Goal: Communication & Community: Share content

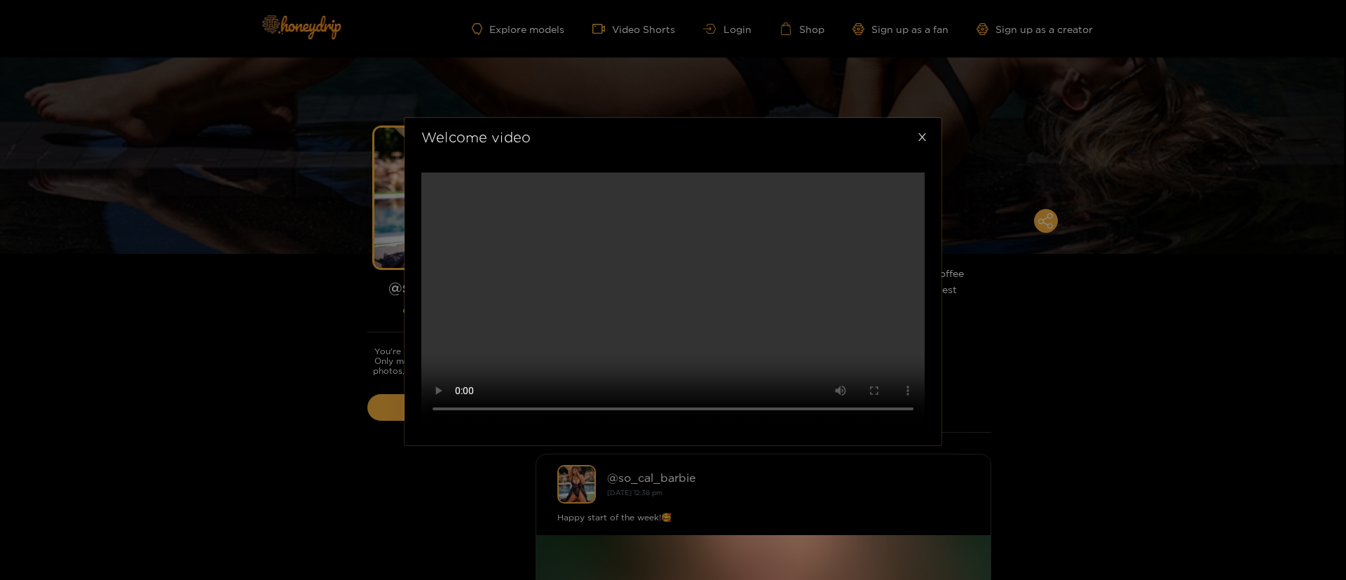
click at [910, 118] on span "Close" at bounding box center [921, 137] width 39 height 39
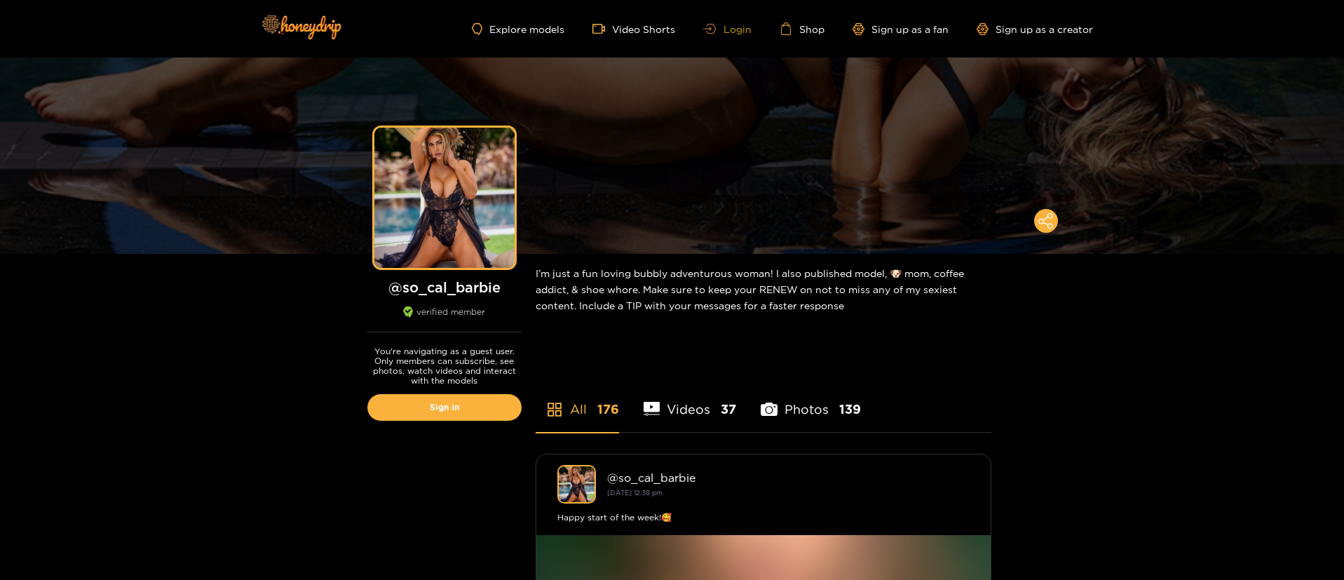
click at [725, 27] on link "Login" at bounding box center [727, 29] width 48 height 11
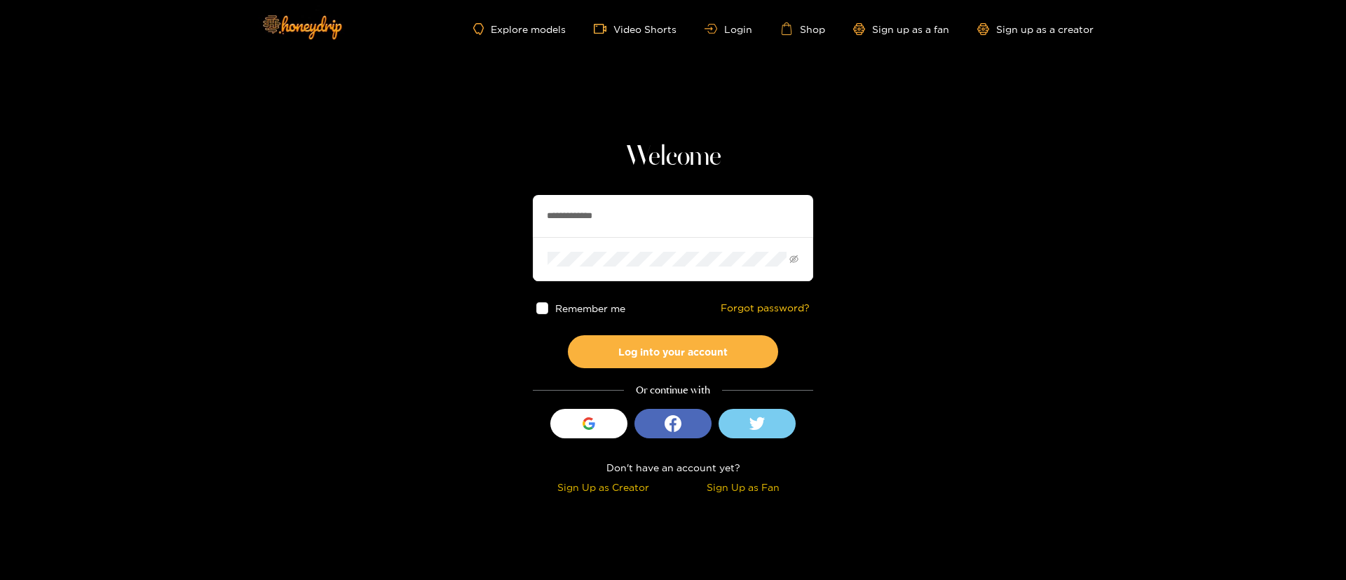
click at [624, 215] on input "**********" at bounding box center [673, 216] width 280 height 42
type input "**********"
click at [684, 351] on button "Log into your account" at bounding box center [673, 351] width 210 height 33
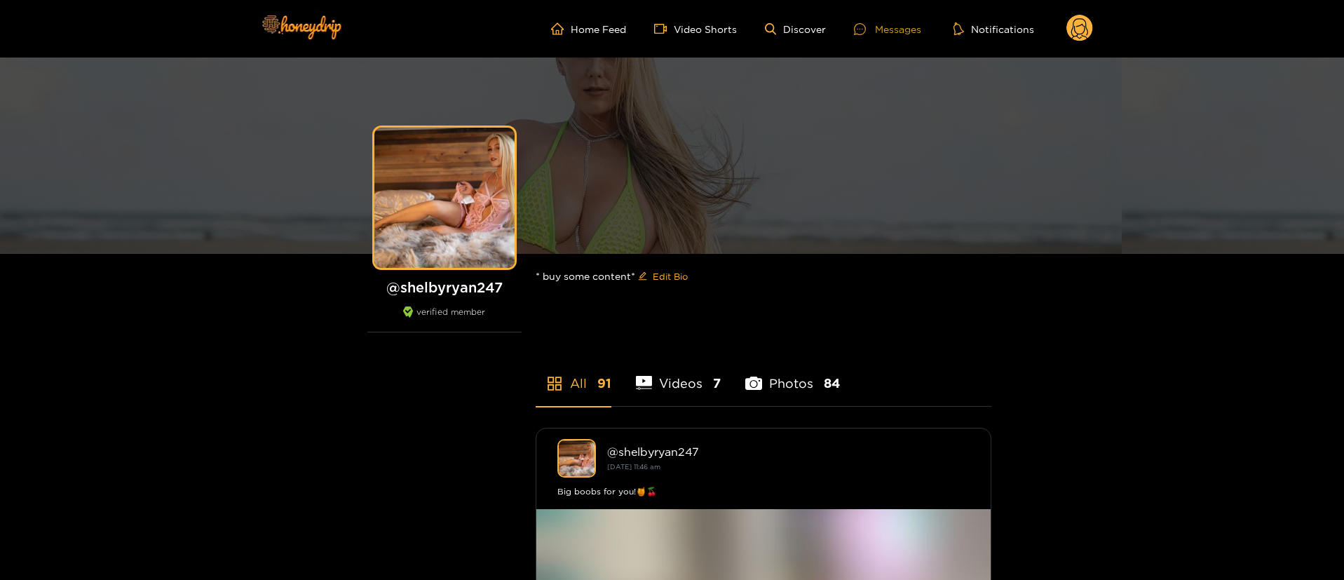
click at [889, 26] on div "Messages" at bounding box center [887, 29] width 67 height 16
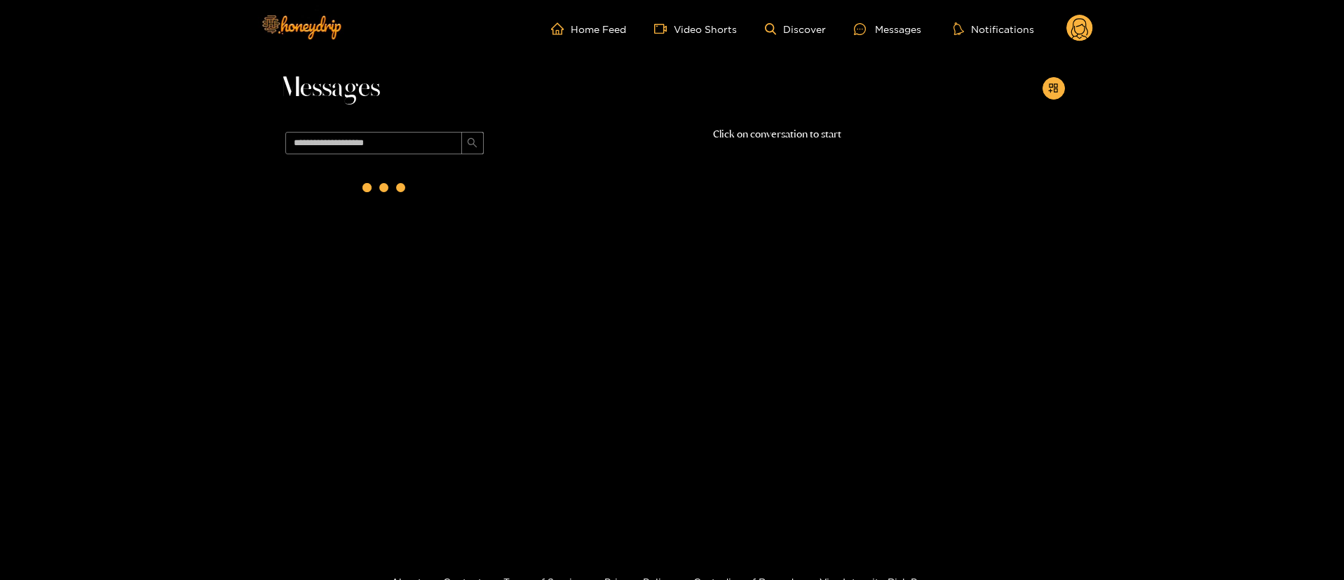
click at [1063, 100] on div "Messages" at bounding box center [672, 91] width 785 height 69
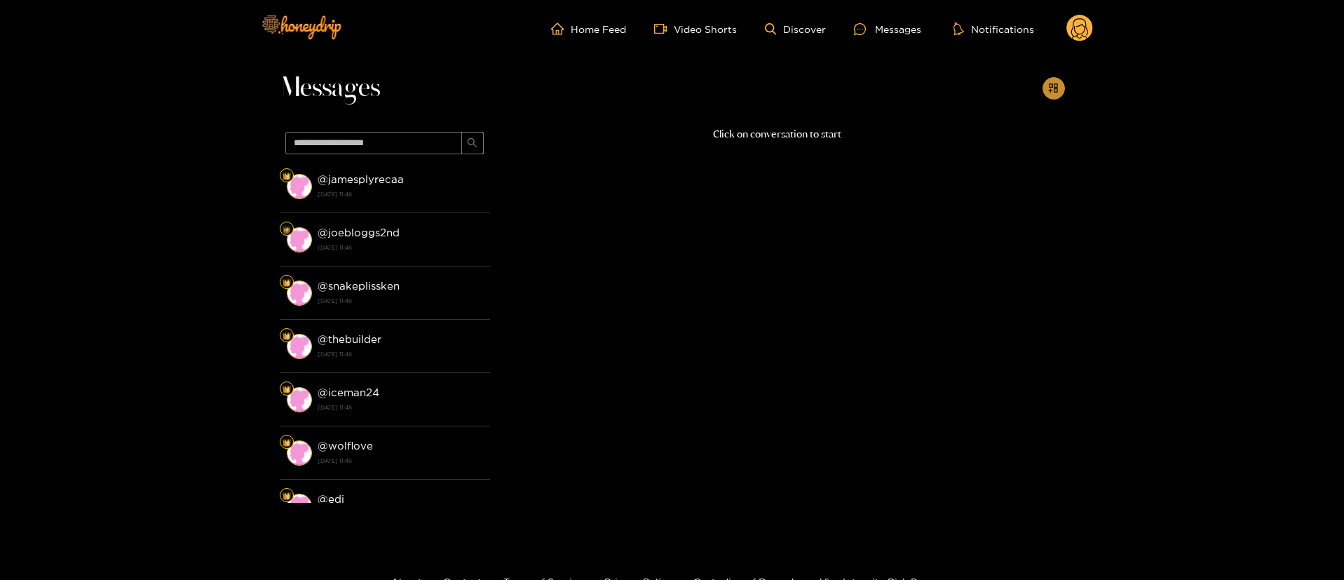
click at [1059, 88] on button "button" at bounding box center [1053, 88] width 22 height 22
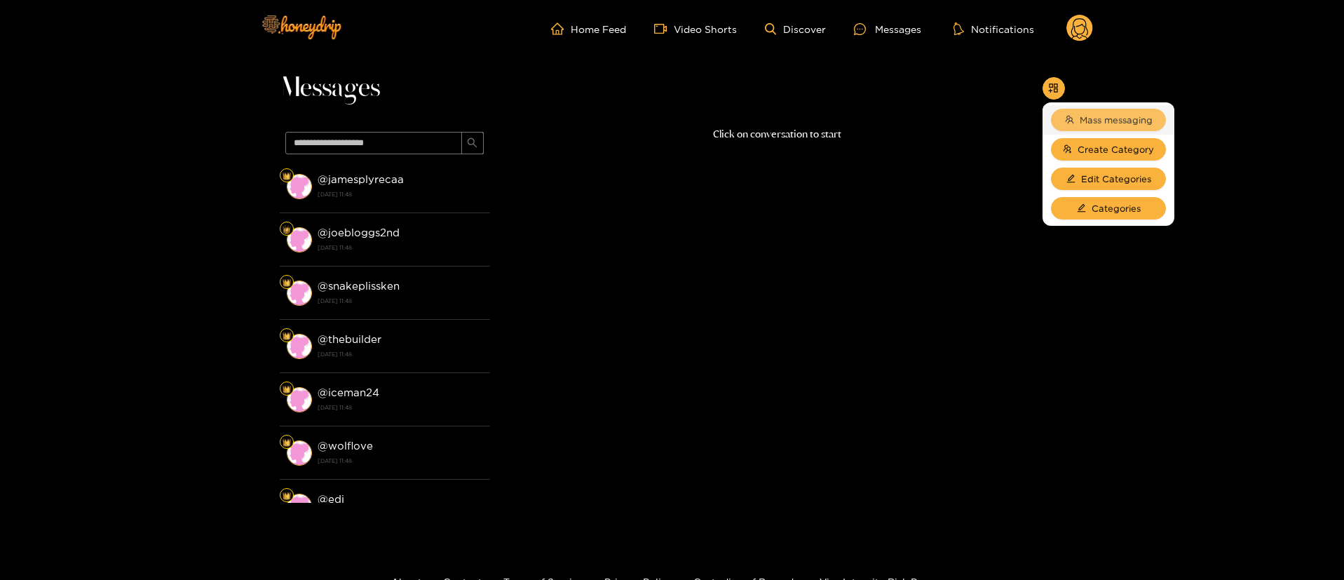
click at [1098, 116] on span "Mass messaging" at bounding box center [1115, 120] width 73 height 14
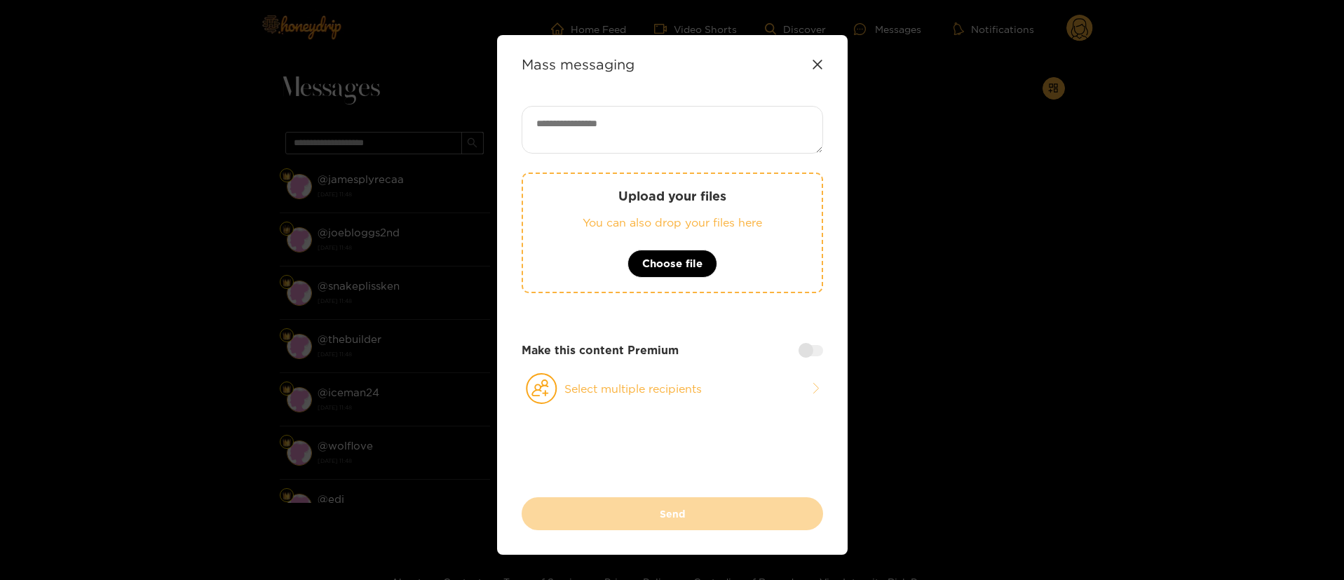
click at [588, 123] on textarea at bounding box center [672, 130] width 301 height 48
paste textarea "**********"
type textarea "**********"
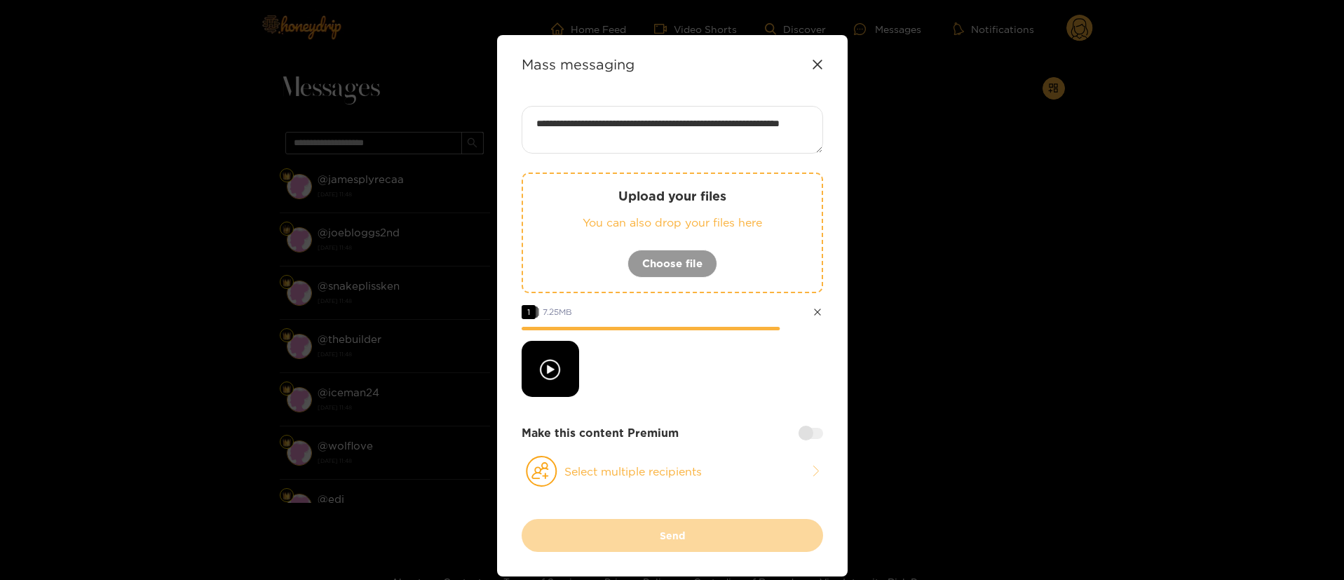
click at [811, 429] on div at bounding box center [810, 433] width 25 height 11
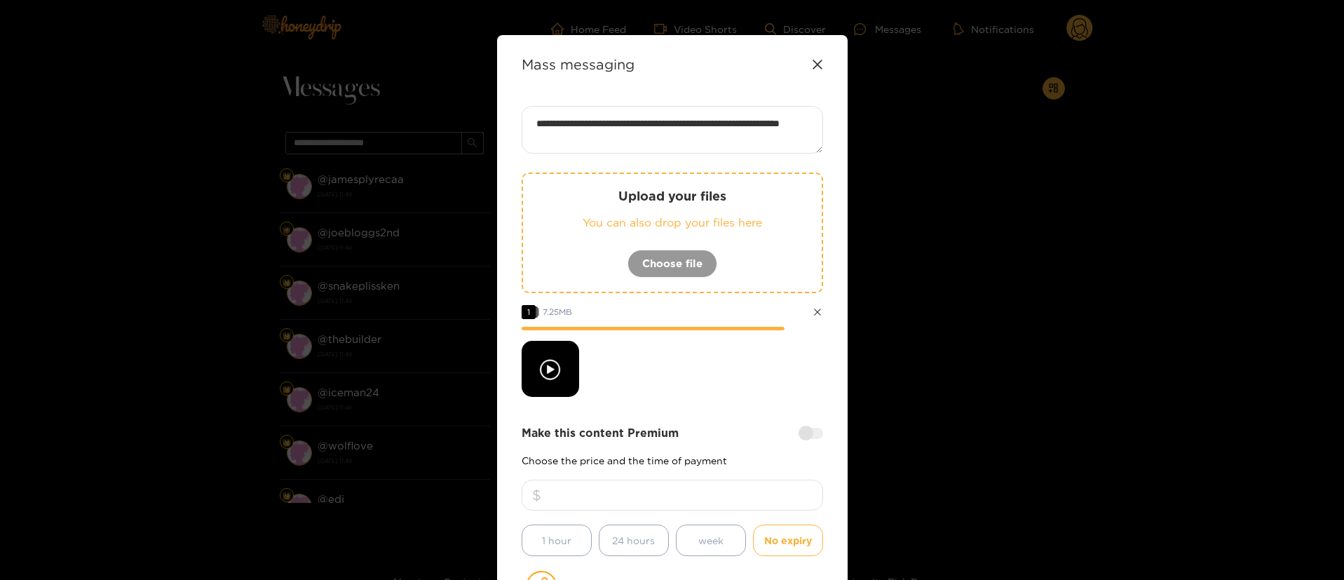
click at [703, 495] on input "number" at bounding box center [672, 494] width 301 height 31
type input "**"
click at [775, 357] on div at bounding box center [672, 369] width 301 height 56
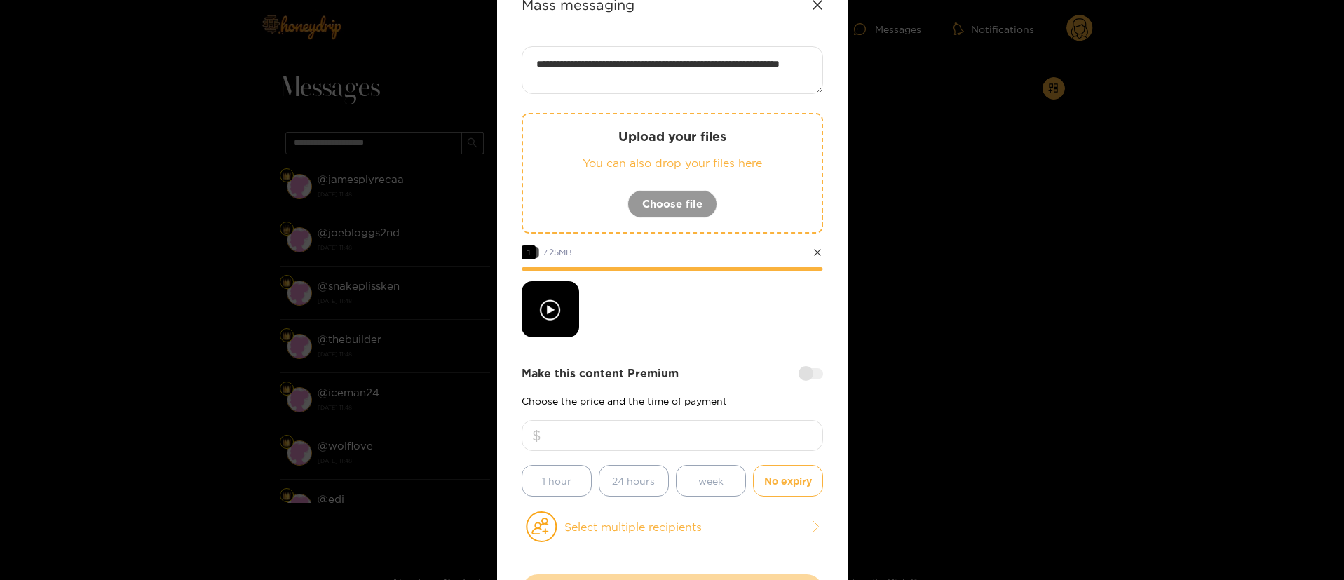
scroll to position [105, 0]
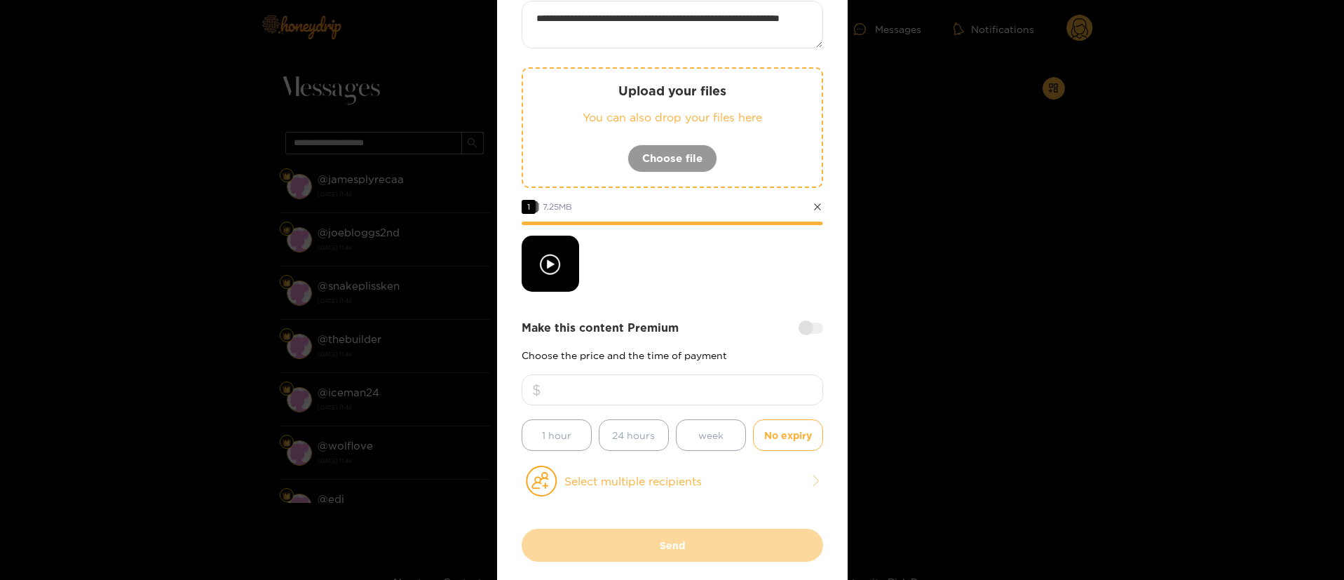
click at [672, 498] on div "**********" at bounding box center [672, 265] width 301 height 528
click at [654, 475] on button "Select multiple recipients" at bounding box center [672, 481] width 301 height 32
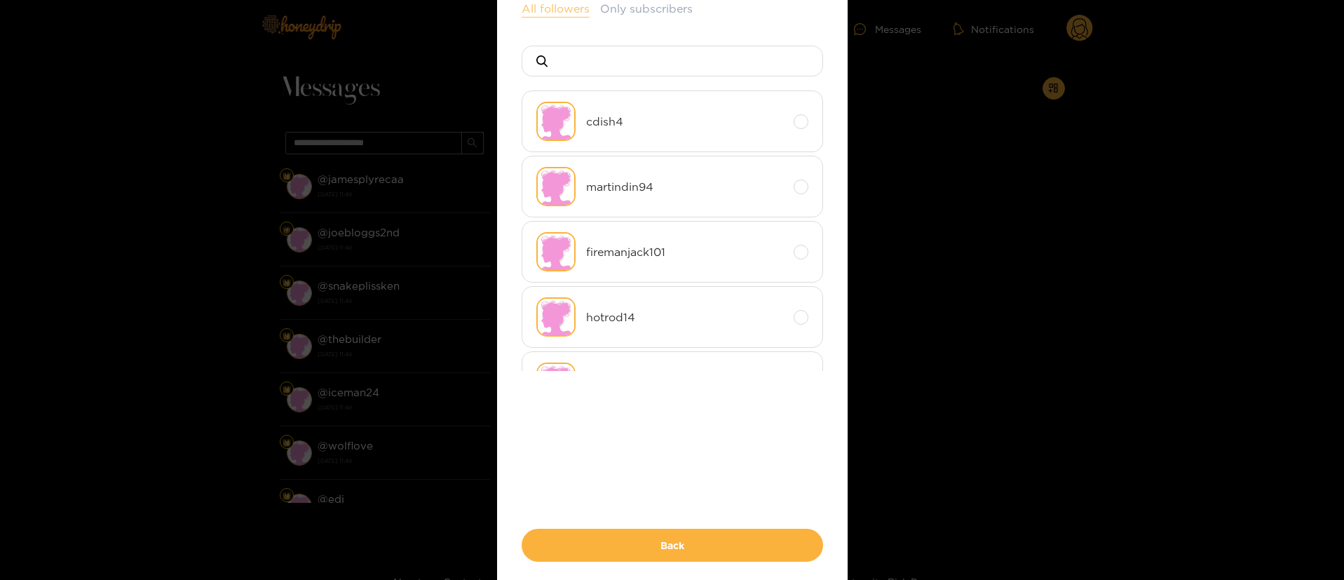
click at [551, 12] on button "All followers" at bounding box center [556, 9] width 68 height 17
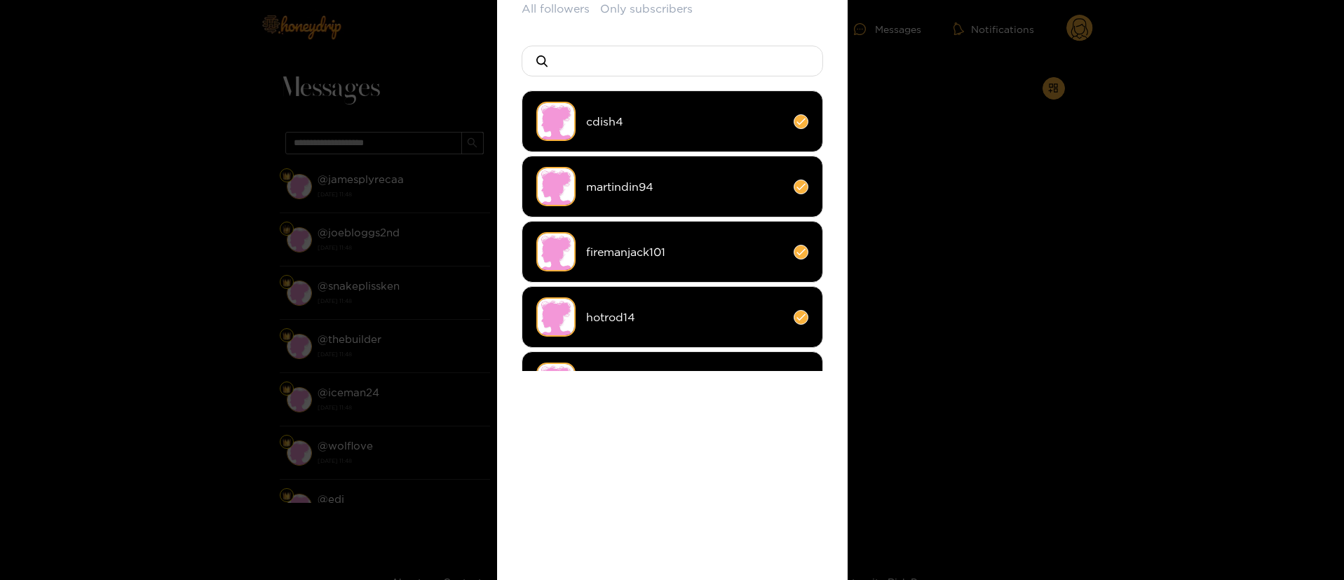
click at [666, 388] on div "All followers Only subscribers cdish4 martindin94 firemanjack101 hotrod14 vanit…" at bounding box center [672, 315] width 301 height 629
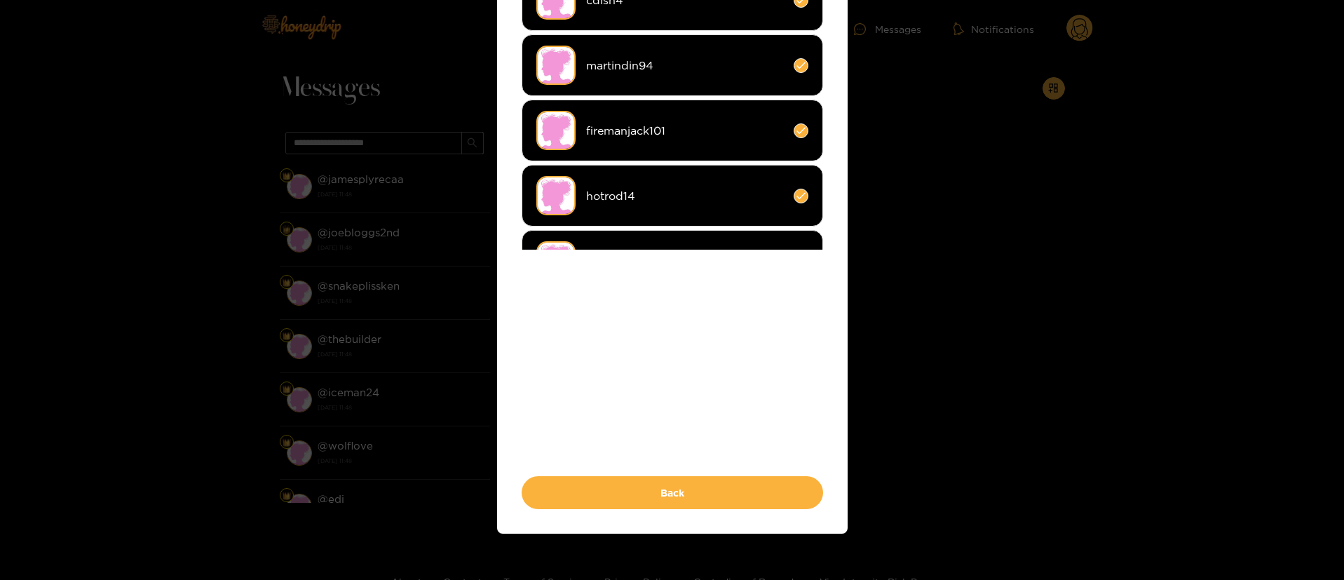
scroll to position [236, 0]
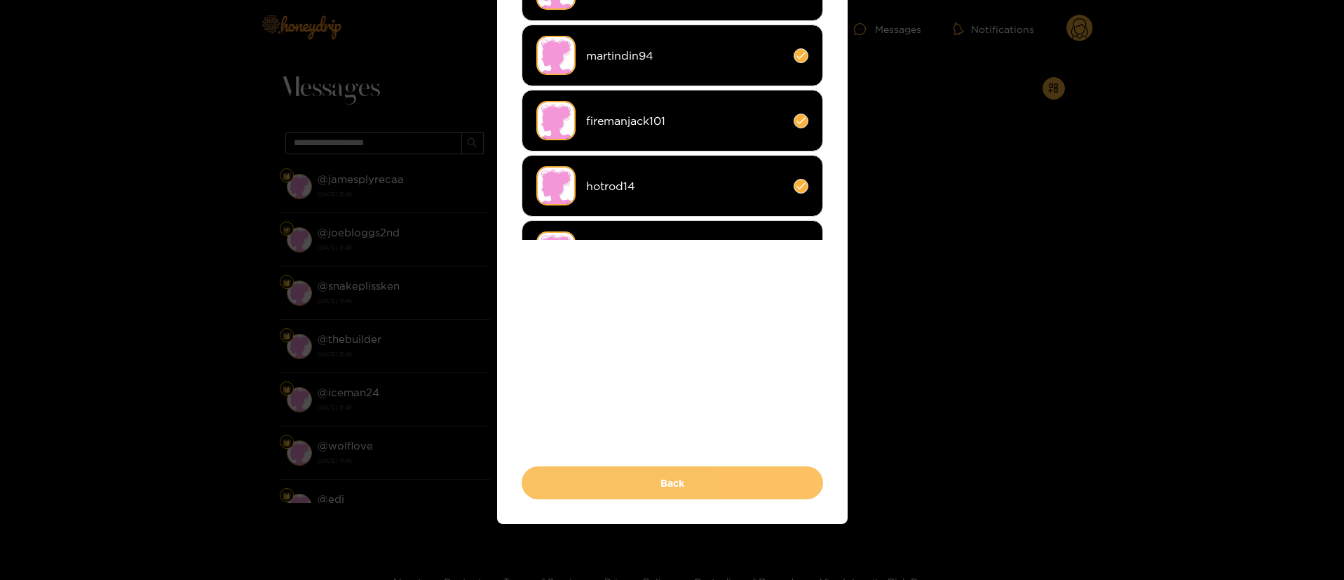
click at [669, 472] on button "Back" at bounding box center [672, 482] width 301 height 33
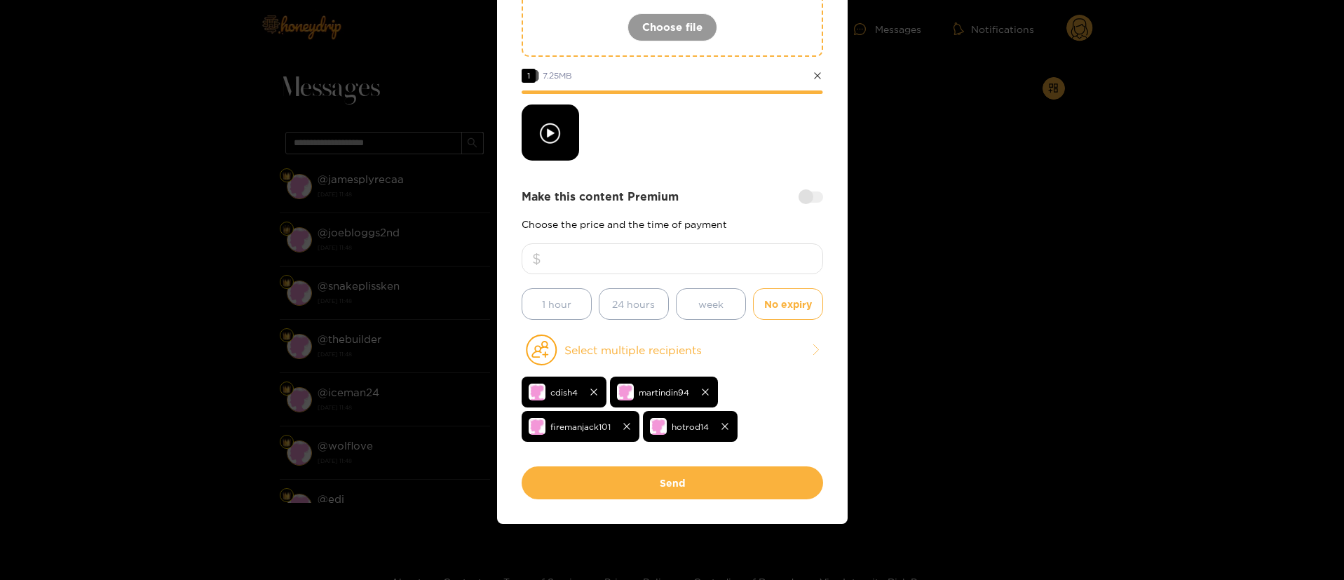
click at [724, 198] on div "Make this content Premium" at bounding box center [672, 197] width 301 height 16
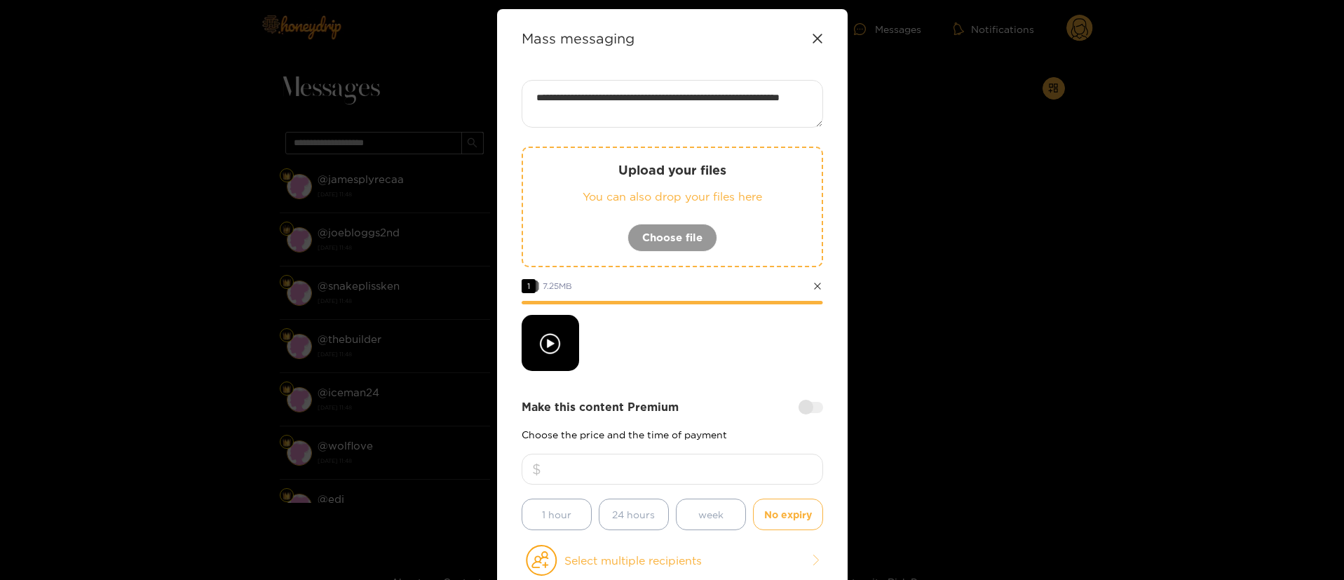
click at [748, 321] on div at bounding box center [672, 343] width 301 height 56
click at [749, 321] on div at bounding box center [672, 343] width 301 height 56
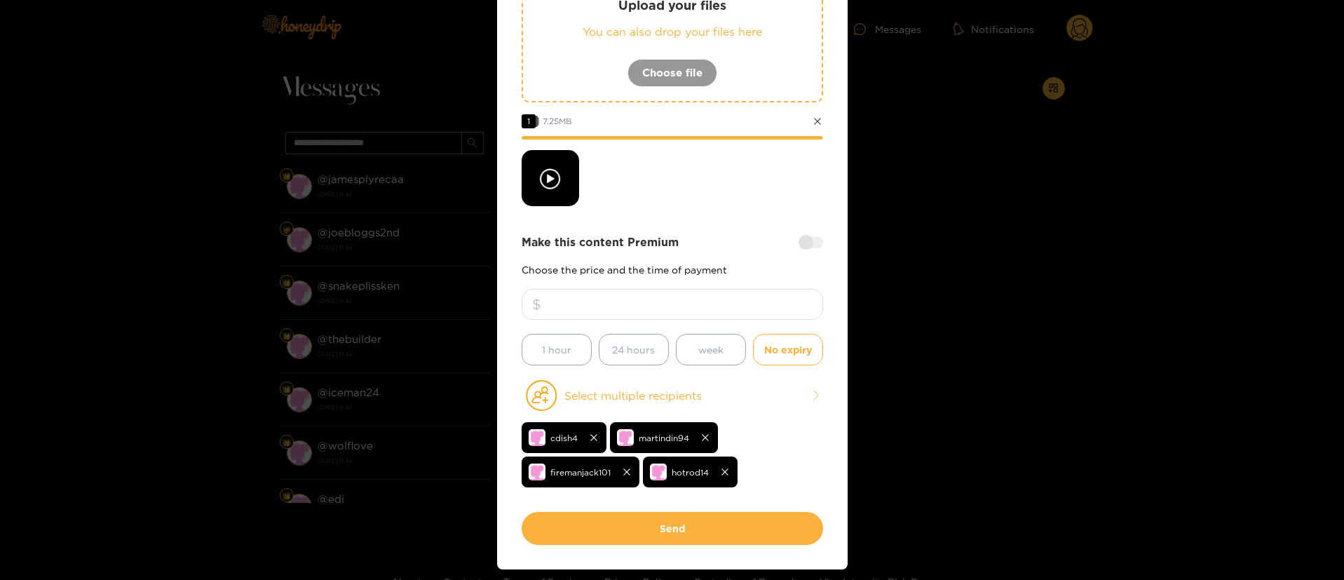
scroll to position [236, 0]
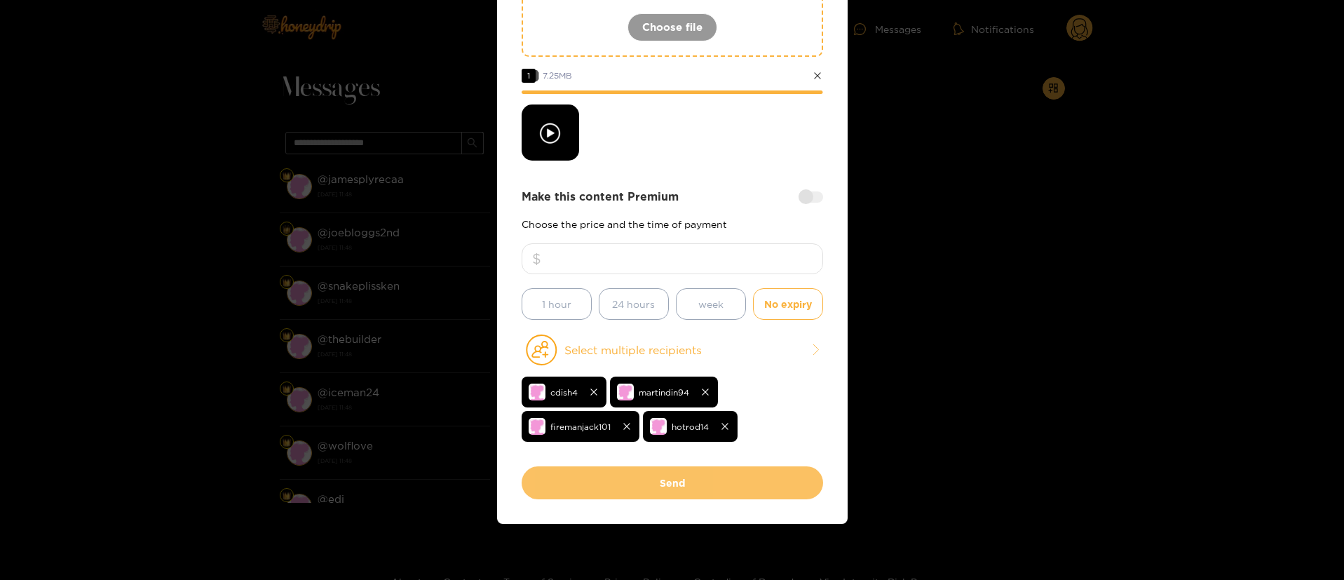
click at [711, 493] on button "Send" at bounding box center [672, 482] width 301 height 33
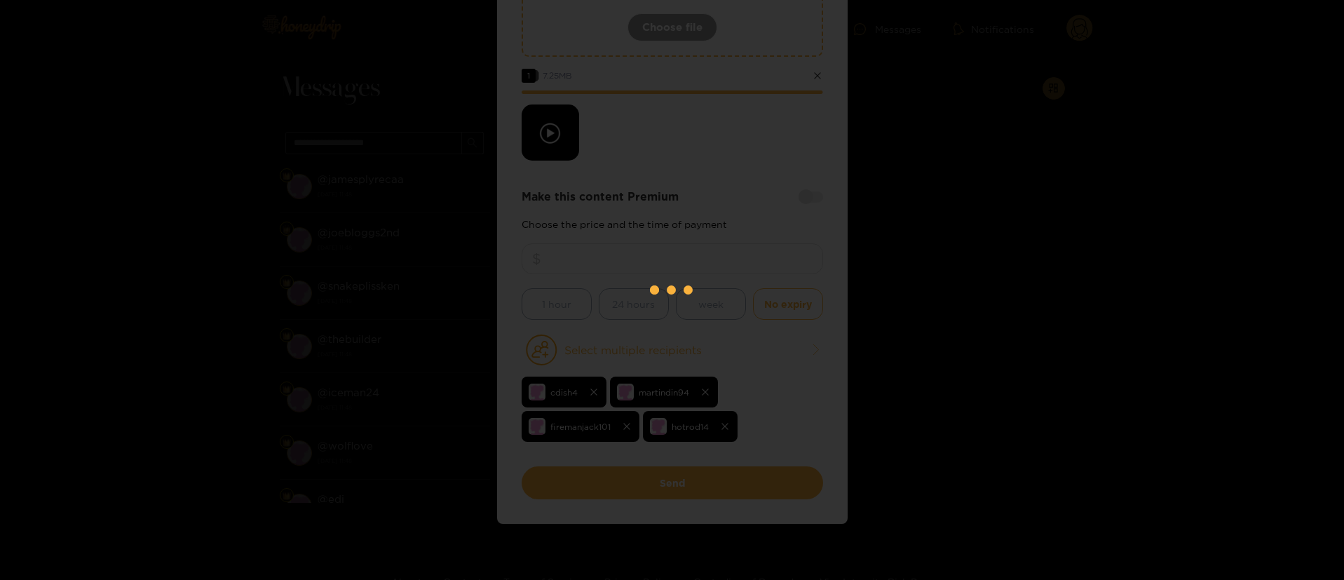
scroll to position [0, 0]
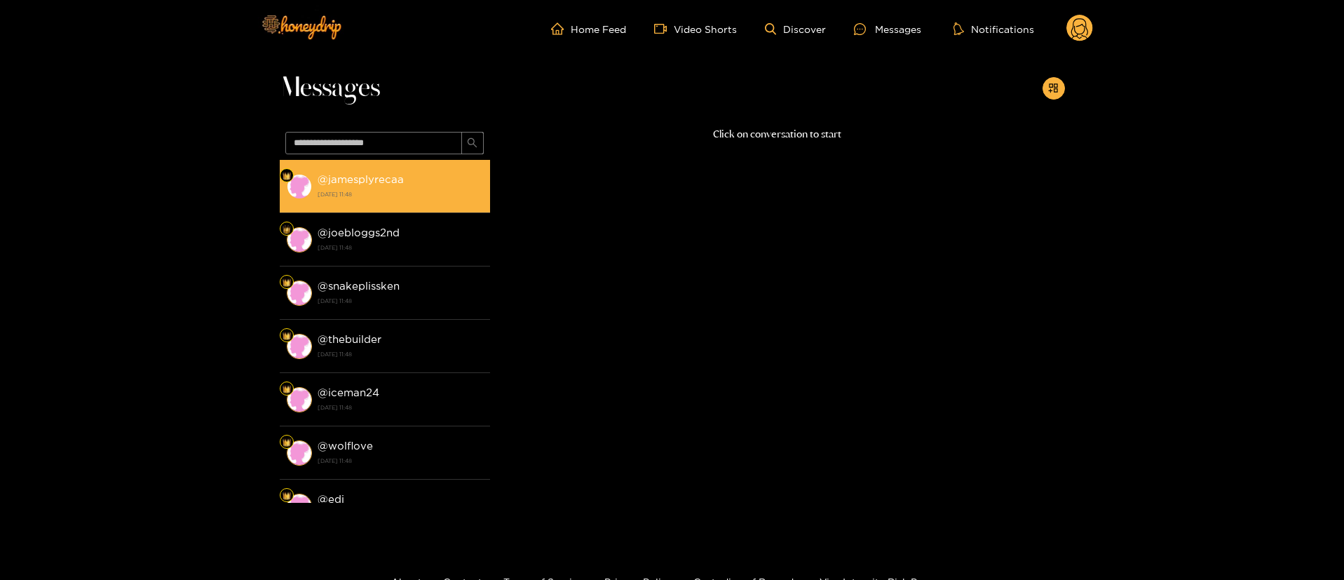
click at [416, 205] on li "@ jamesplyrecaa 18 August 2025 11:48" at bounding box center [385, 186] width 210 height 53
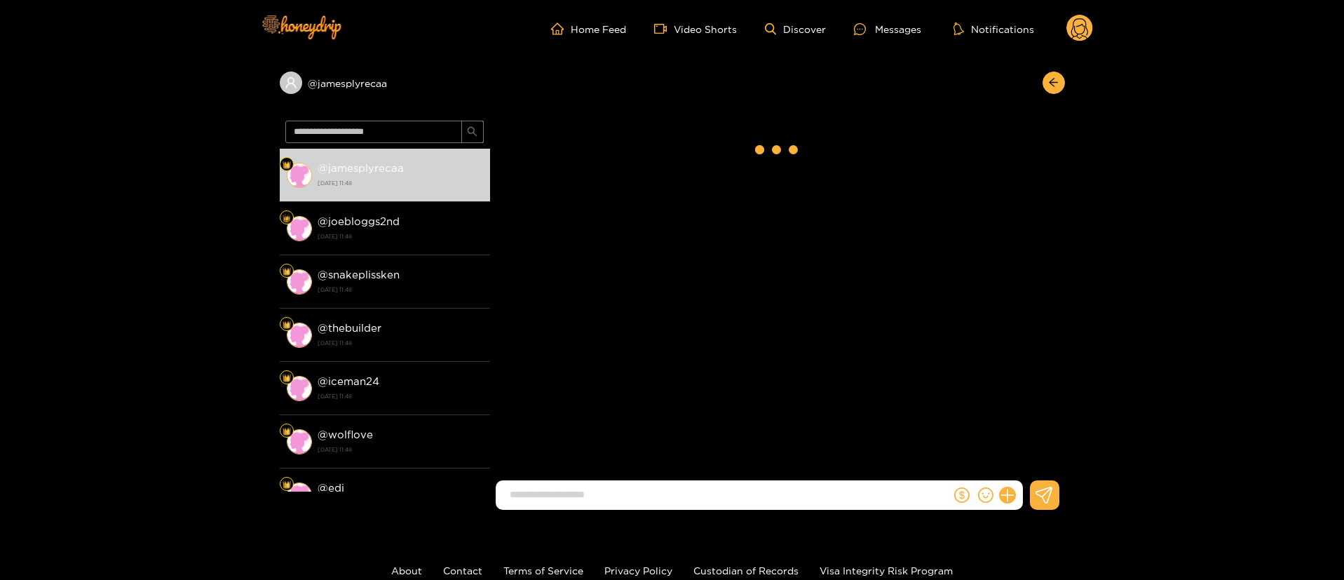
click at [1071, 25] on circle at bounding box center [1079, 28] width 27 height 27
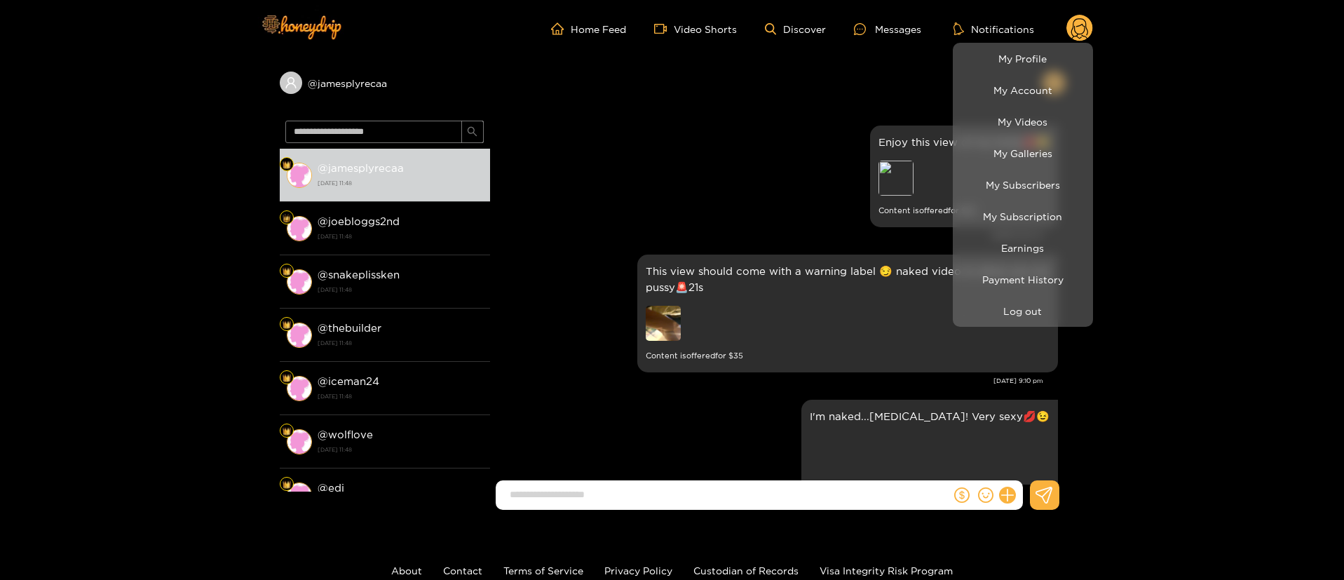
scroll to position [3034, 0]
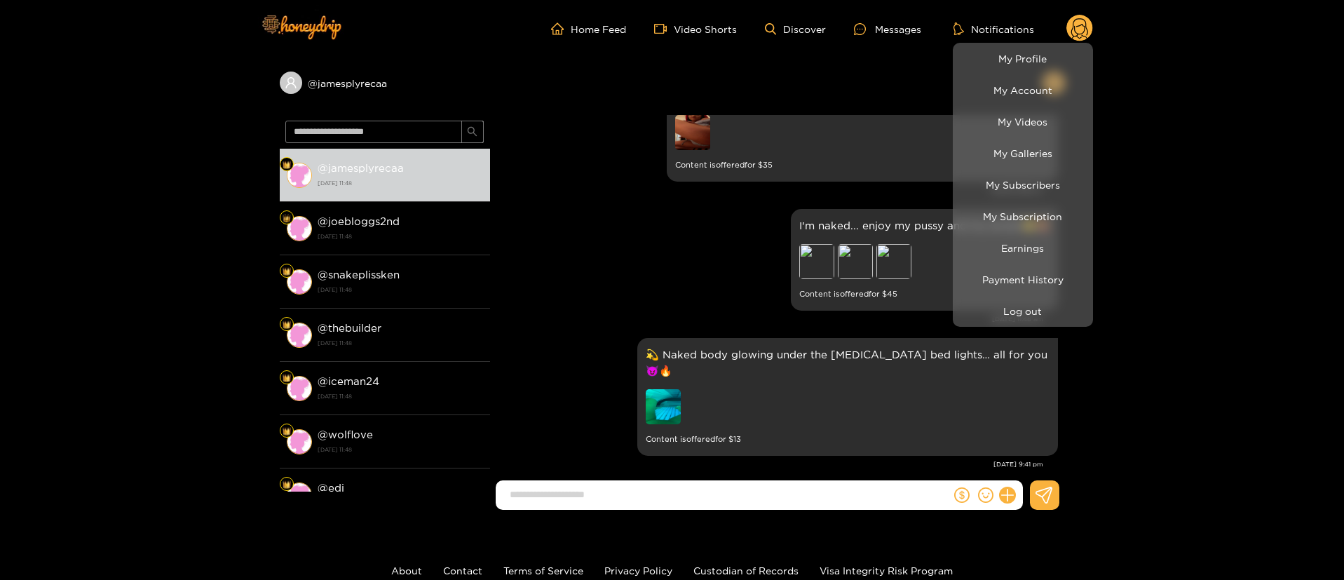
click at [998, 323] on li "Log out" at bounding box center [1023, 311] width 140 height 32
click at [1031, 305] on button "Log out" at bounding box center [1022, 311] width 133 height 25
